Goal: Task Accomplishment & Management: Manage account settings

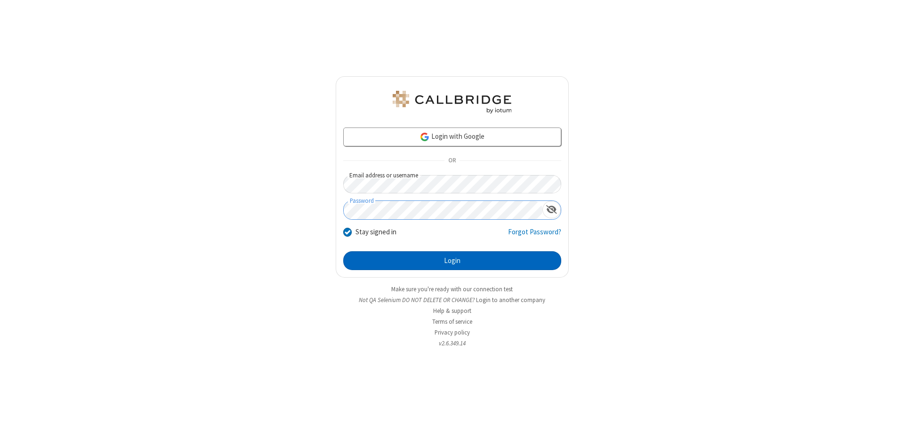
click at [452, 261] on button "Login" at bounding box center [452, 261] width 218 height 19
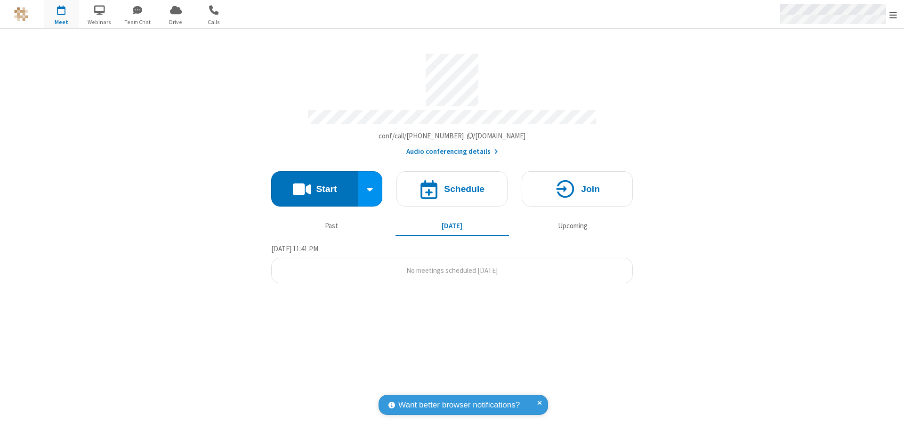
click at [894, 15] on span "Open menu" at bounding box center [894, 14] width 8 height 9
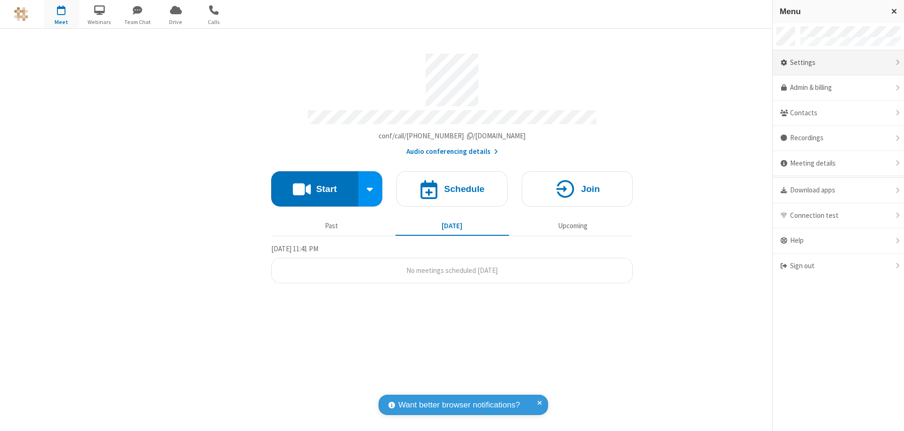
click at [838, 63] on div "Settings" at bounding box center [838, 62] width 131 height 25
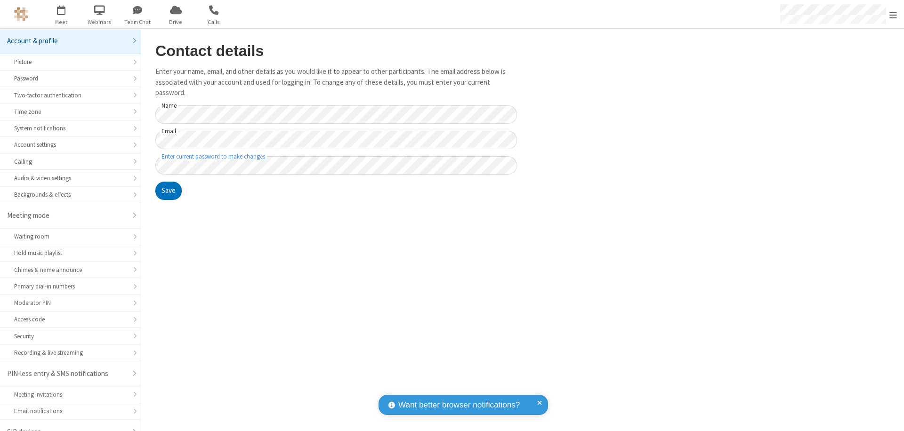
scroll to position [13, 0]
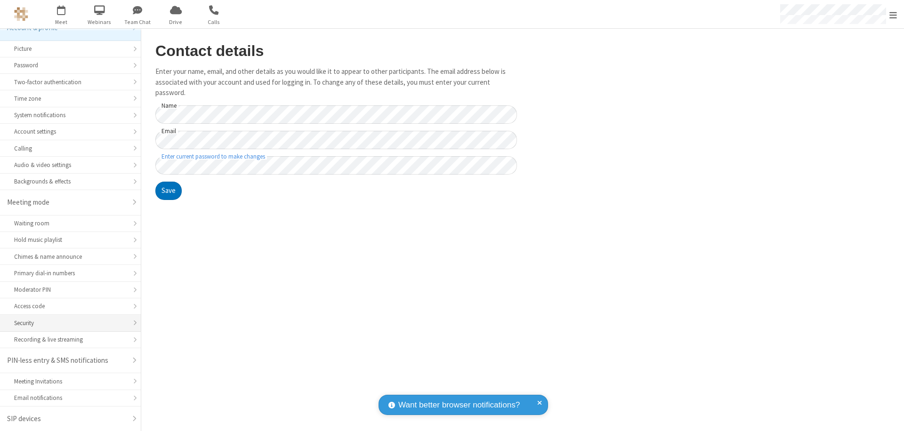
click at [67, 323] on div "Security" at bounding box center [70, 323] width 113 height 9
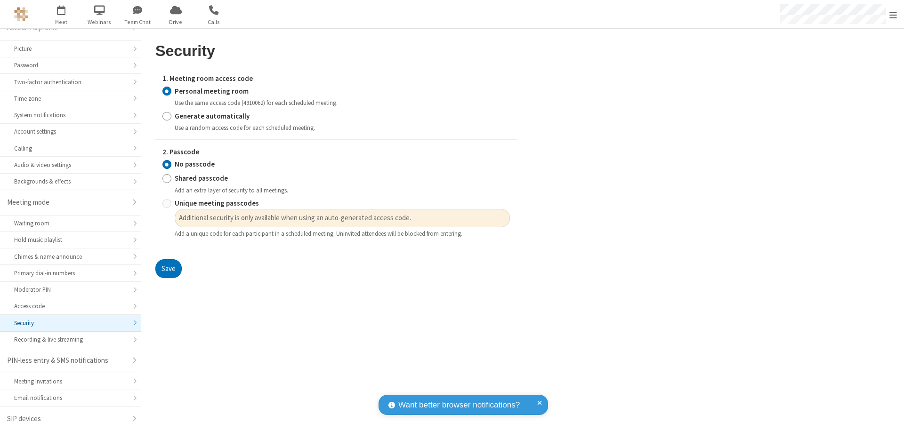
click at [167, 116] on input "Generate automatically" at bounding box center [166, 116] width 9 height 10
radio input "true"
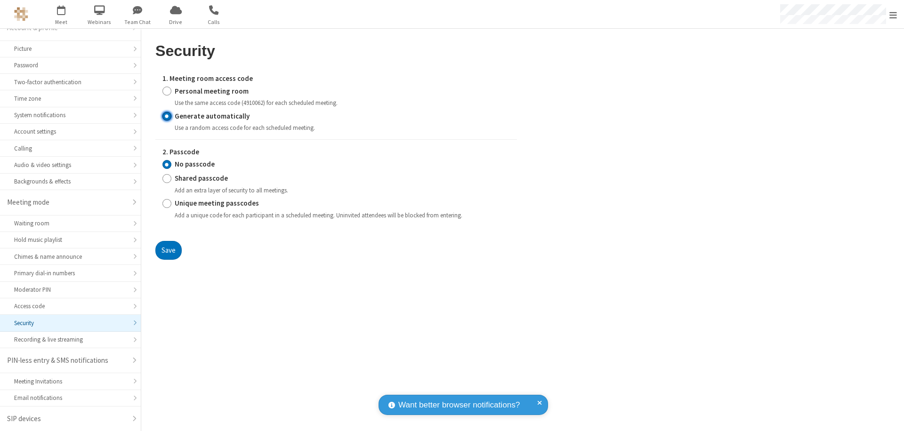
click at [167, 164] on input "No passcode" at bounding box center [166, 165] width 9 height 10
click at [168, 250] on button "Save" at bounding box center [168, 250] width 26 height 19
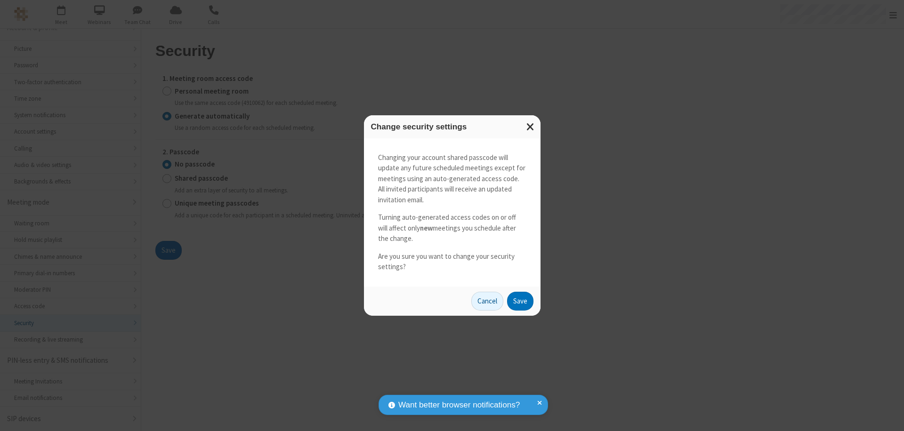
click at [520, 301] on button "Save" at bounding box center [520, 301] width 26 height 19
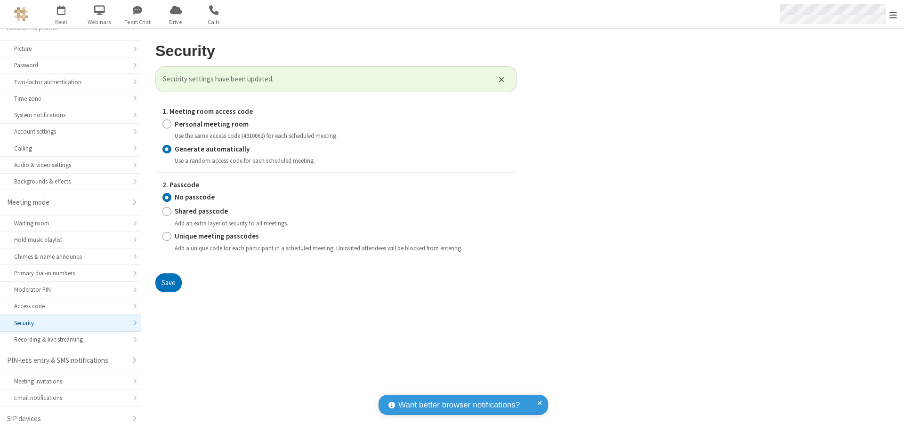
click at [894, 15] on span "Open menu" at bounding box center [894, 14] width 8 height 9
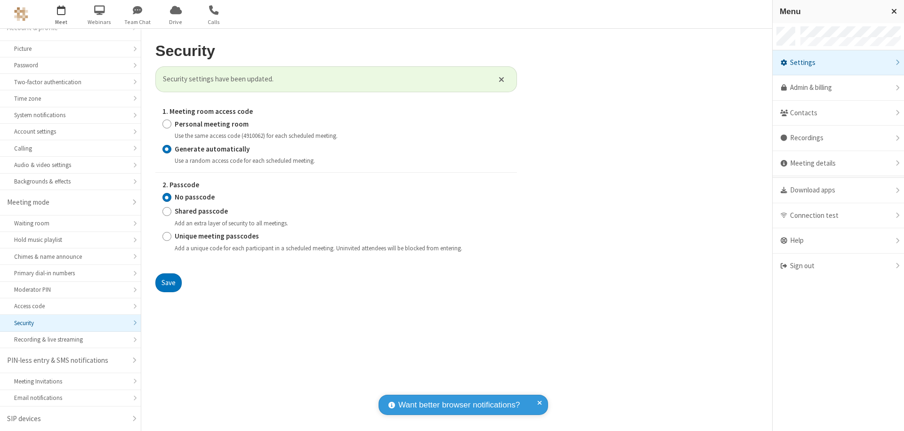
click at [61, 14] on span "button" at bounding box center [61, 10] width 35 height 16
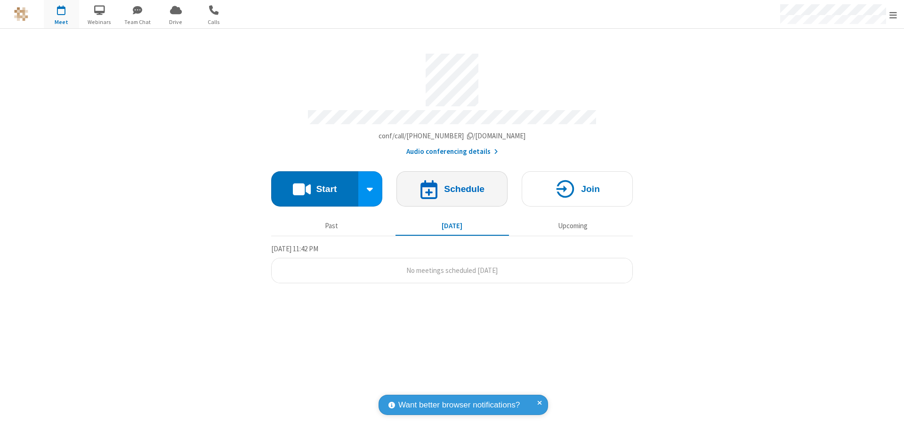
click at [452, 185] on h4 "Schedule" at bounding box center [464, 189] width 41 height 9
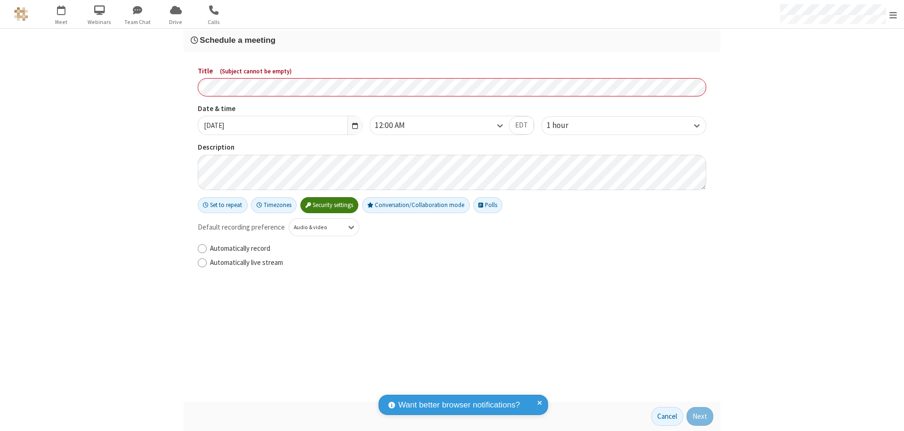
click at [452, 40] on h3 "Schedule a meeting" at bounding box center [452, 40] width 523 height 9
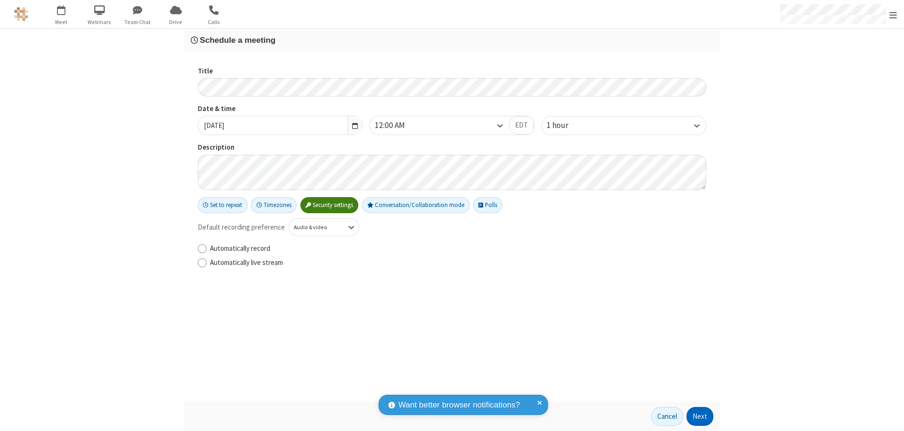
click at [700, 417] on button "Next" at bounding box center [700, 416] width 27 height 19
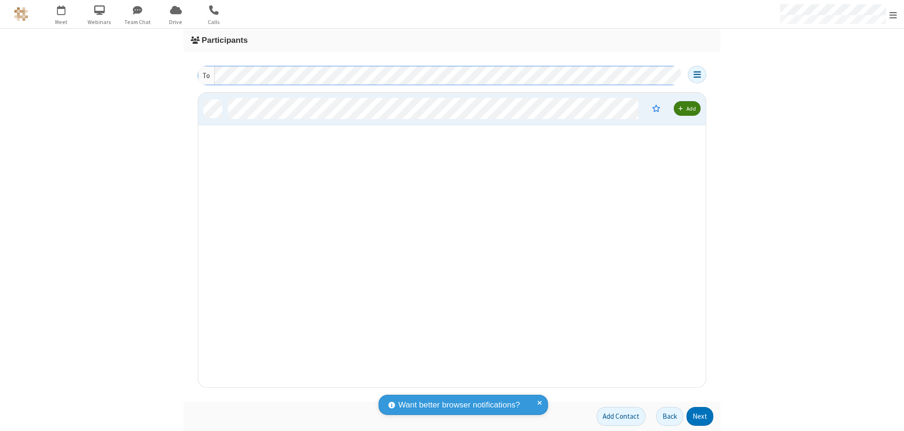
scroll to position [288, 501]
click at [700, 417] on button "Next" at bounding box center [700, 416] width 27 height 19
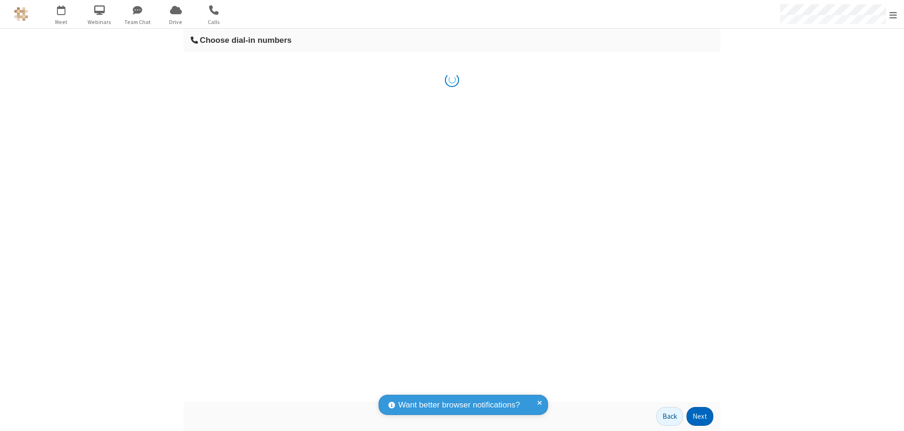
click at [700, 417] on button "Next" at bounding box center [700, 416] width 27 height 19
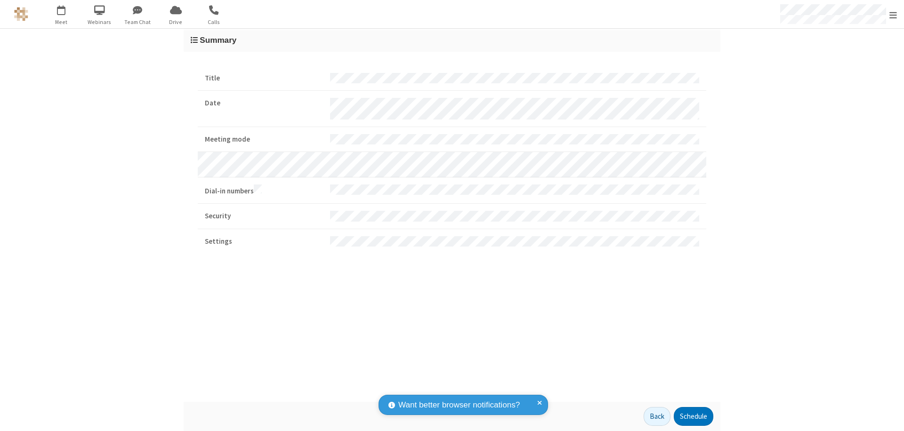
click at [693, 417] on button "Schedule" at bounding box center [694, 416] width 40 height 19
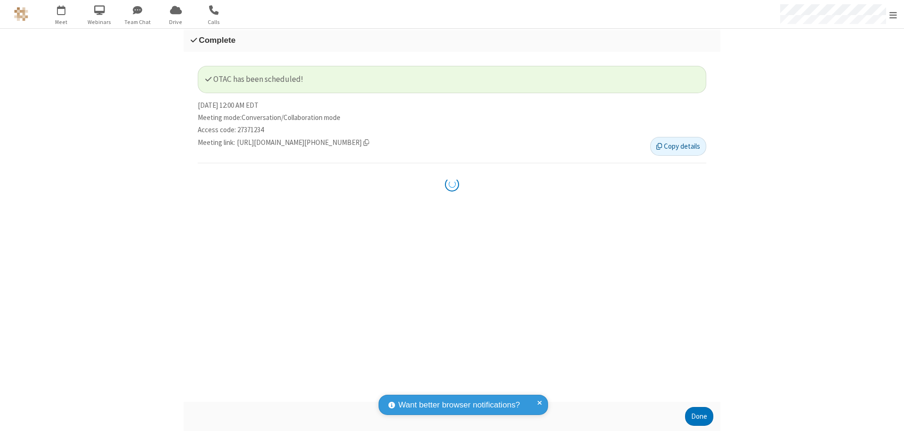
click at [699, 417] on button "Done" at bounding box center [699, 416] width 28 height 19
